Goal: Information Seeking & Learning: Understand process/instructions

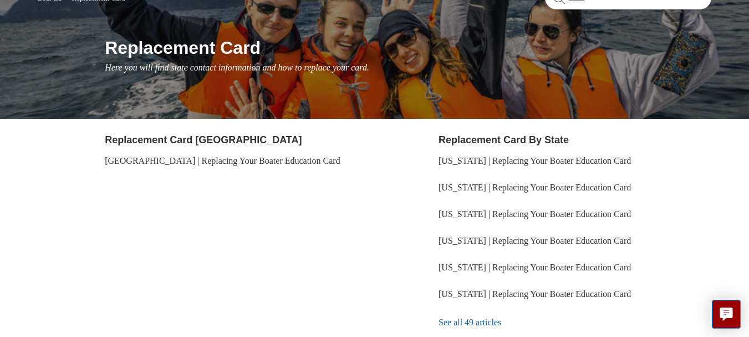
scroll to position [166, 0]
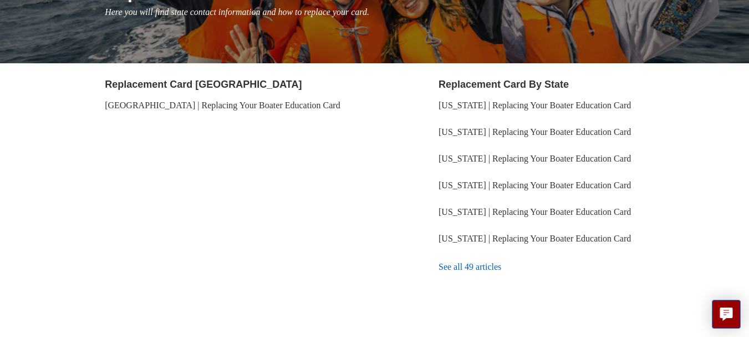
click at [460, 271] on link "See all 49 articles" at bounding box center [575, 267] width 273 height 30
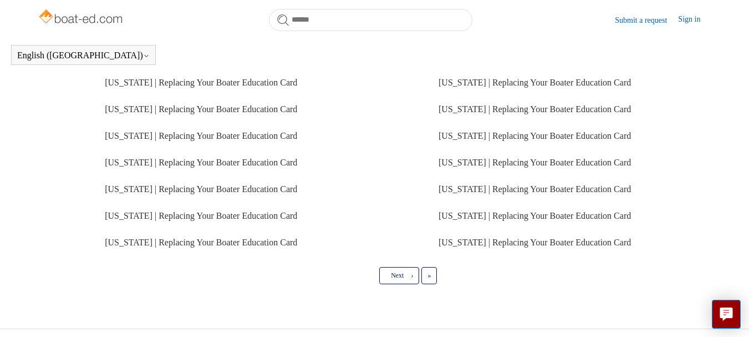
scroll to position [354, 0]
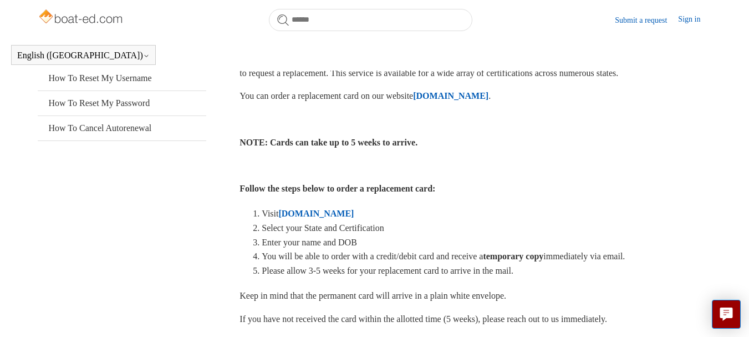
scroll to position [246, 0]
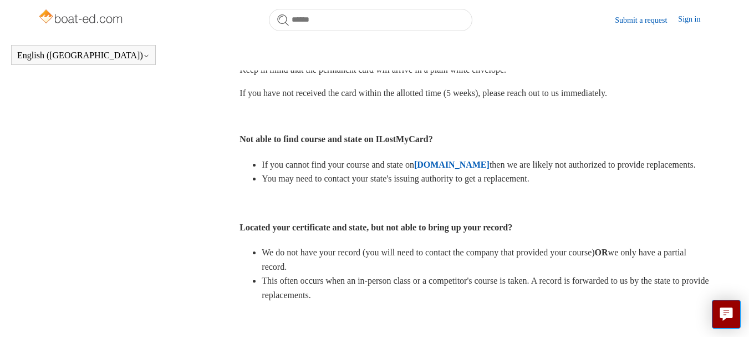
scroll to position [468, 0]
